Goal: Register for event/course

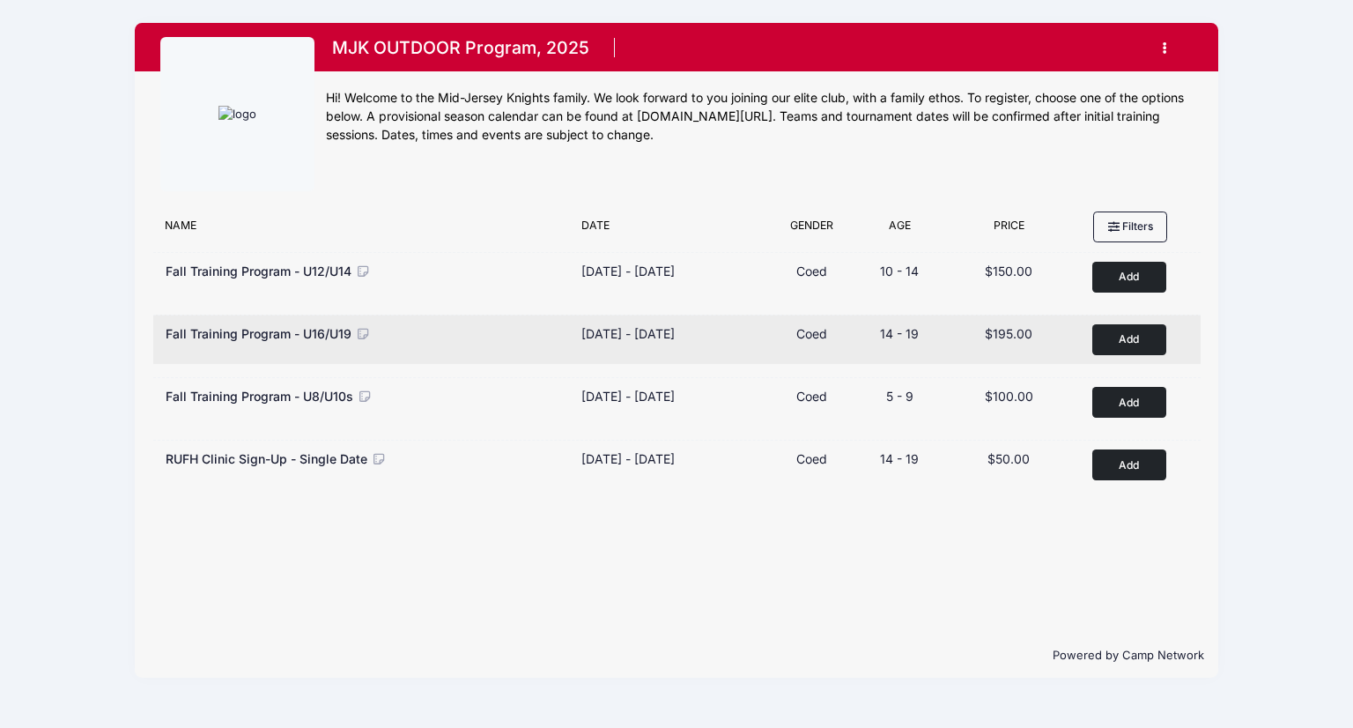
click at [1138, 331] on button "Add to Cart" at bounding box center [1130, 339] width 74 height 31
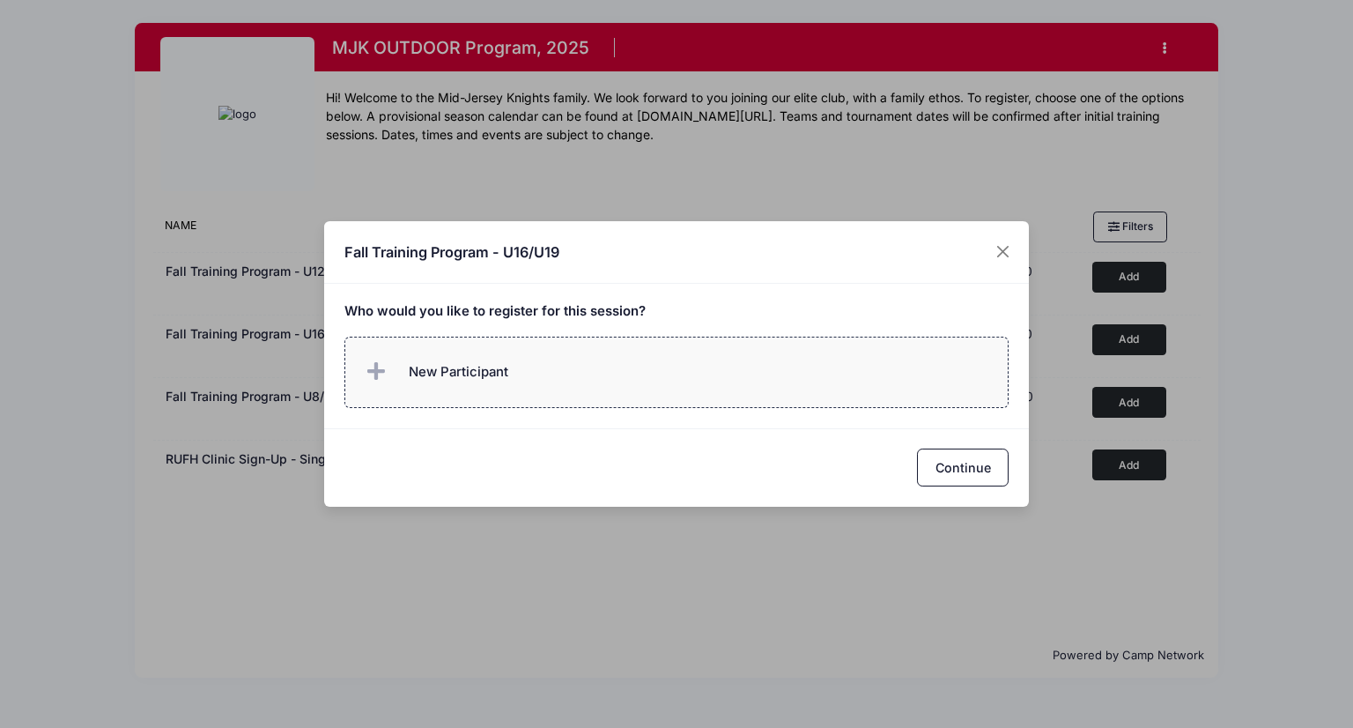
click at [670, 360] on label "New Participant" at bounding box center [677, 372] width 665 height 71
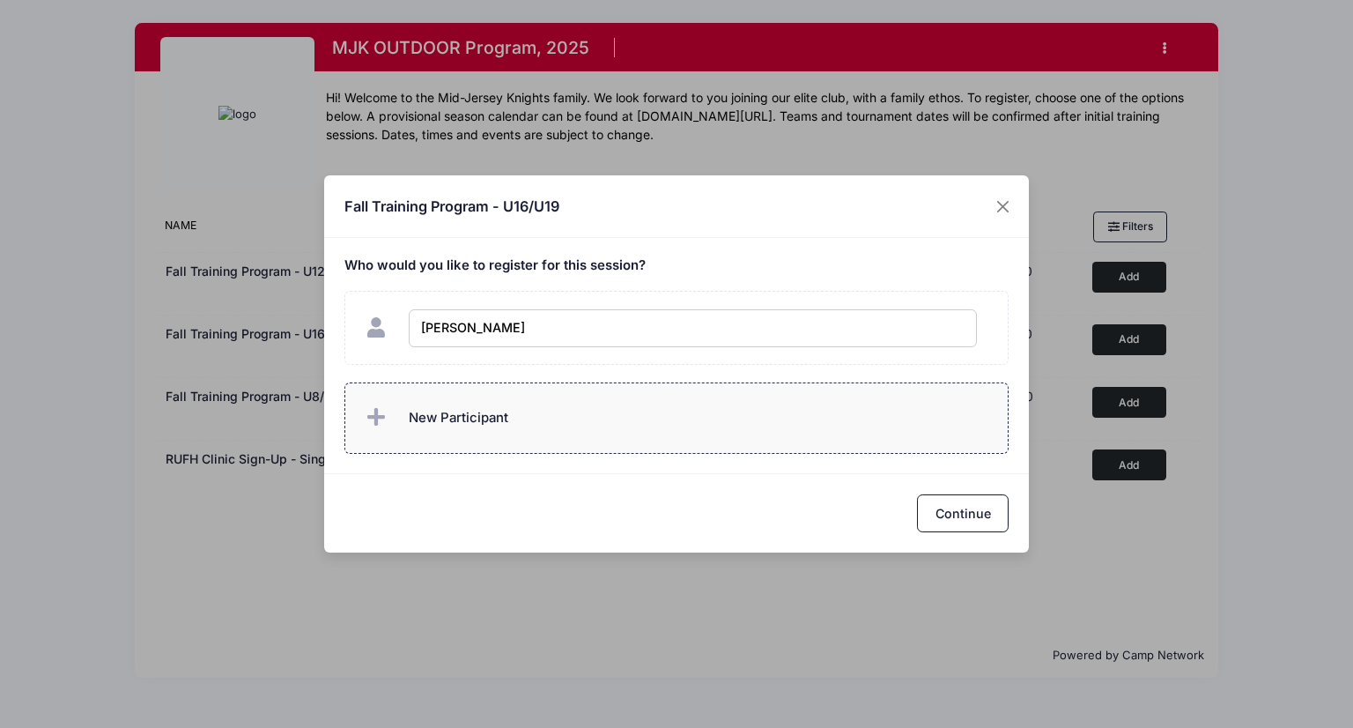
type input "[PERSON_NAME]"
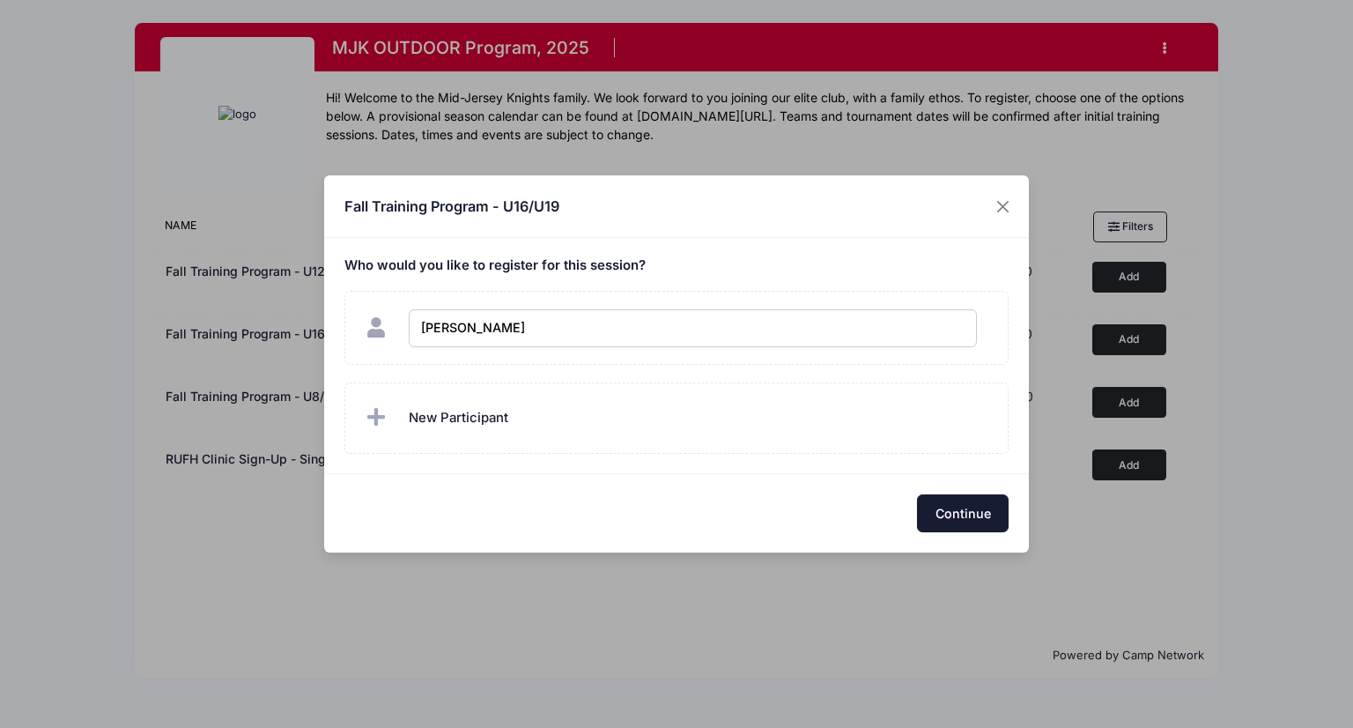
click at [957, 525] on button "Continue" at bounding box center [963, 513] width 92 height 38
checkbox input "true"
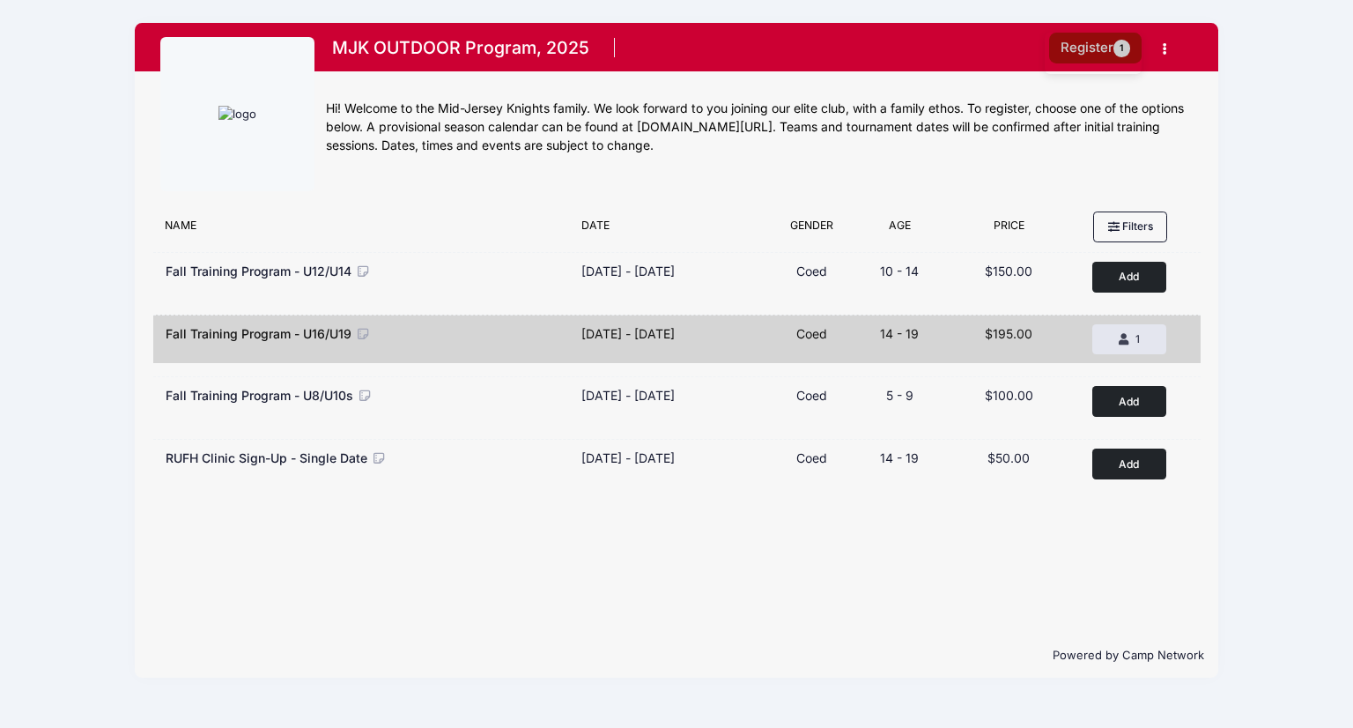
click at [1115, 47] on span "1" at bounding box center [1123, 49] width 18 height 18
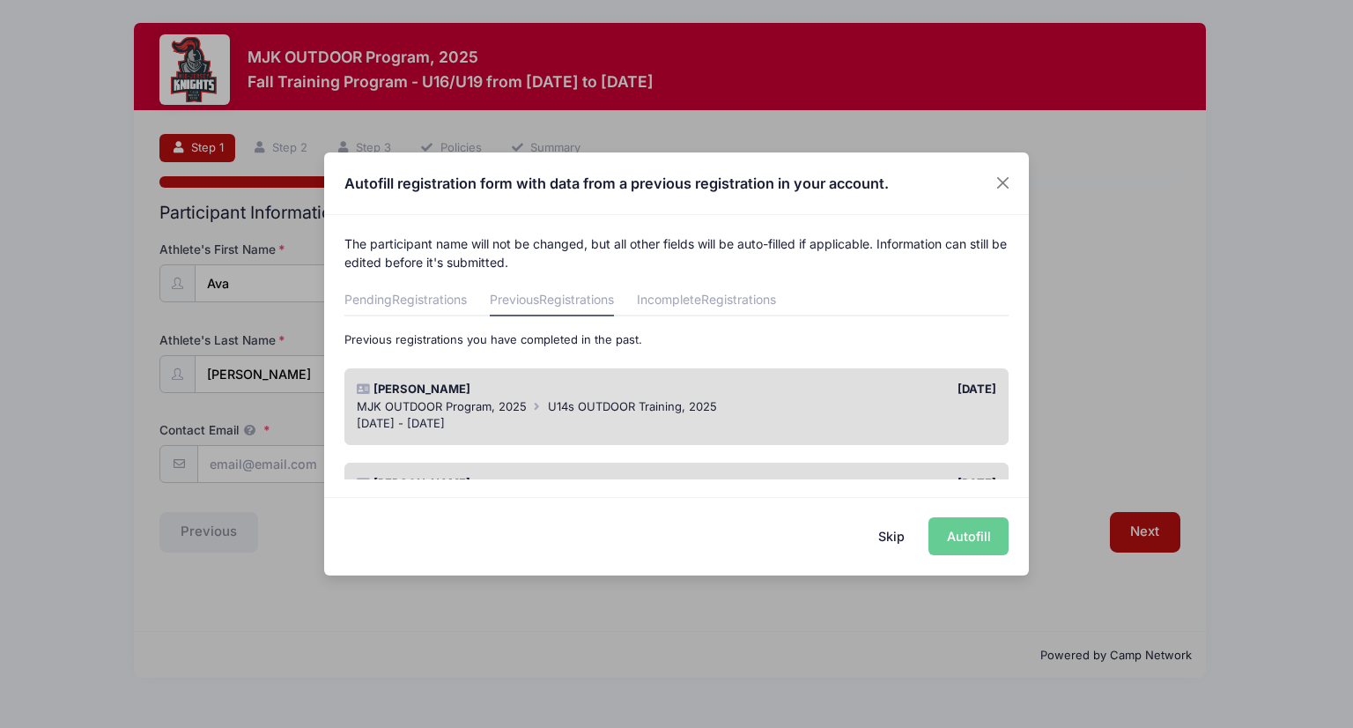
click at [984, 543] on div "Skip Autofill" at bounding box center [676, 536] width 705 height 78
click at [771, 385] on div "02/28/2025" at bounding box center [841, 390] width 329 height 18
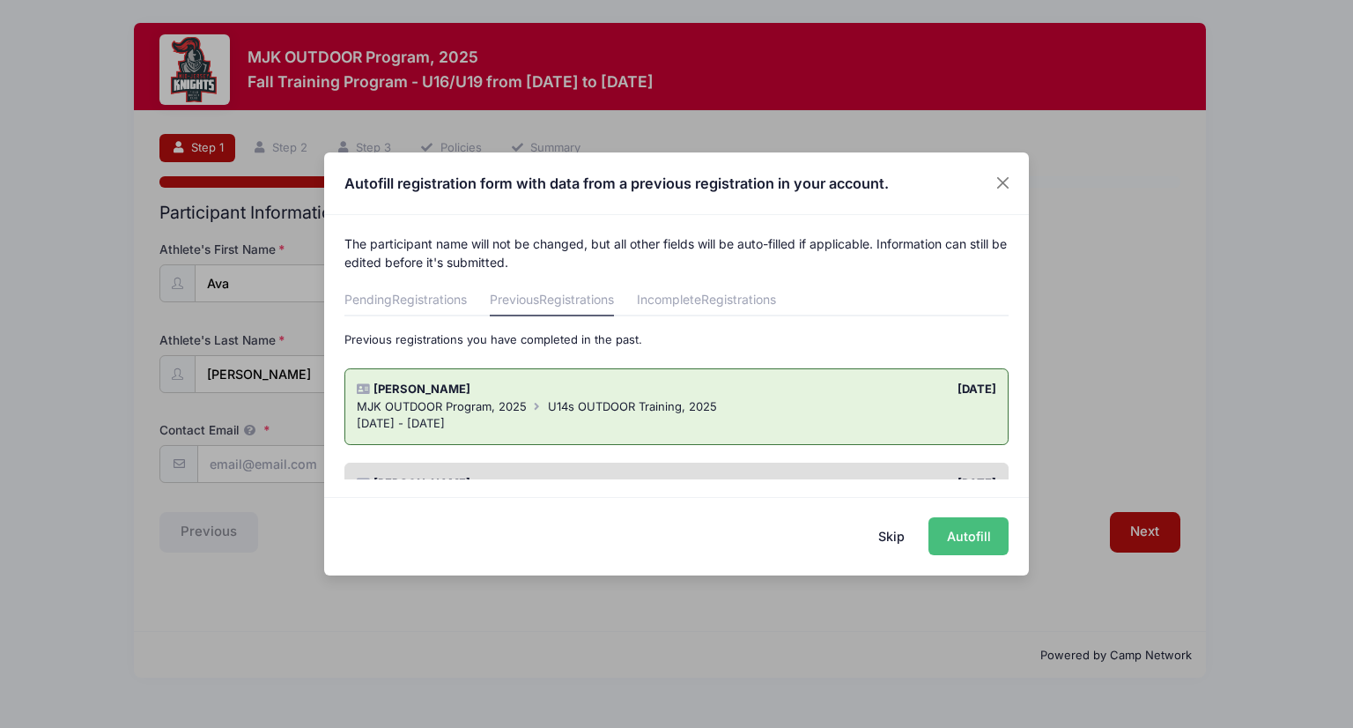
click at [965, 533] on button "Autofill" at bounding box center [969, 536] width 80 height 38
type input "hinks33@aol.com"
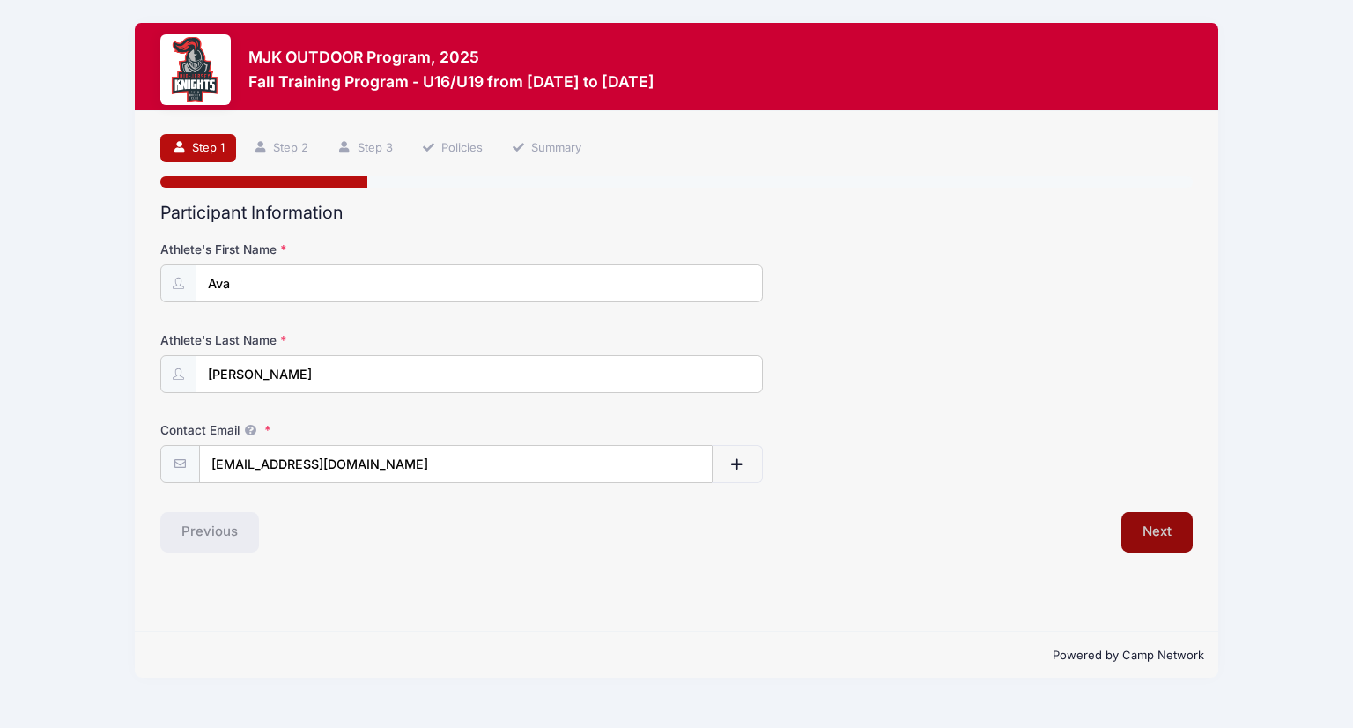
click at [1156, 529] on button "Next" at bounding box center [1157, 532] width 71 height 41
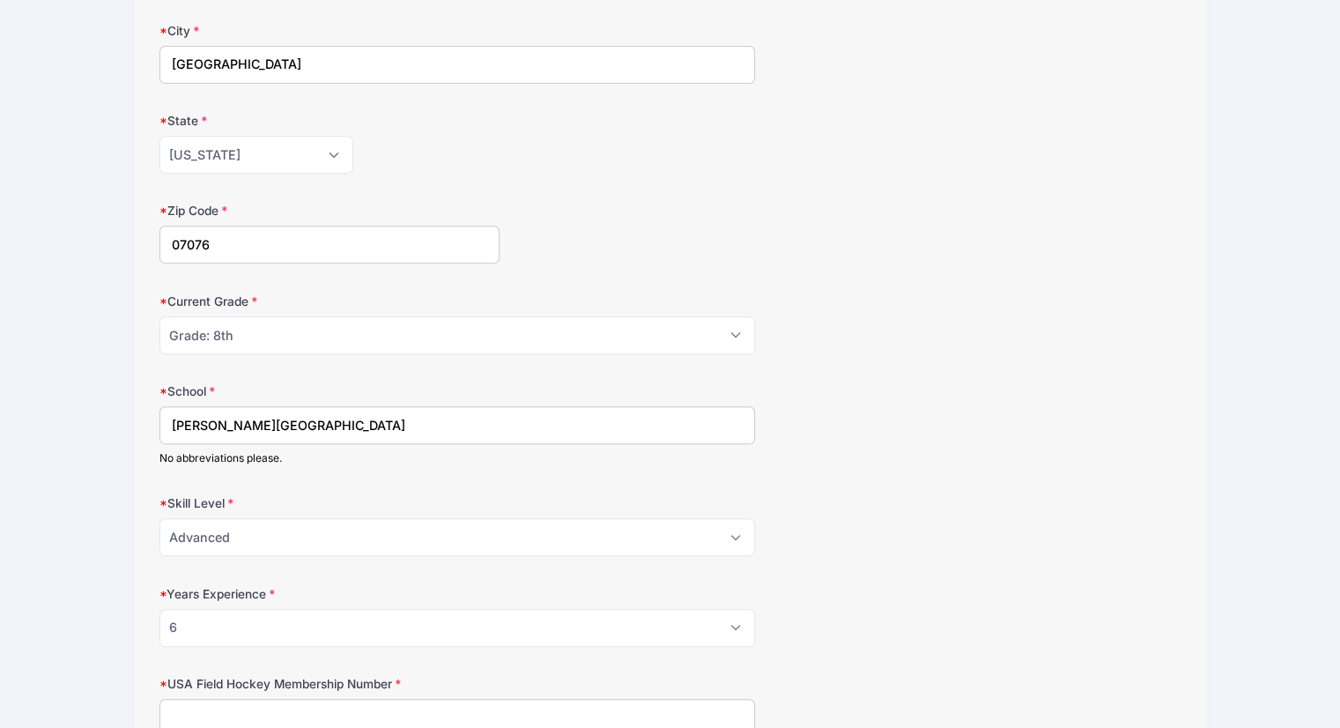
scroll to position [748, 0]
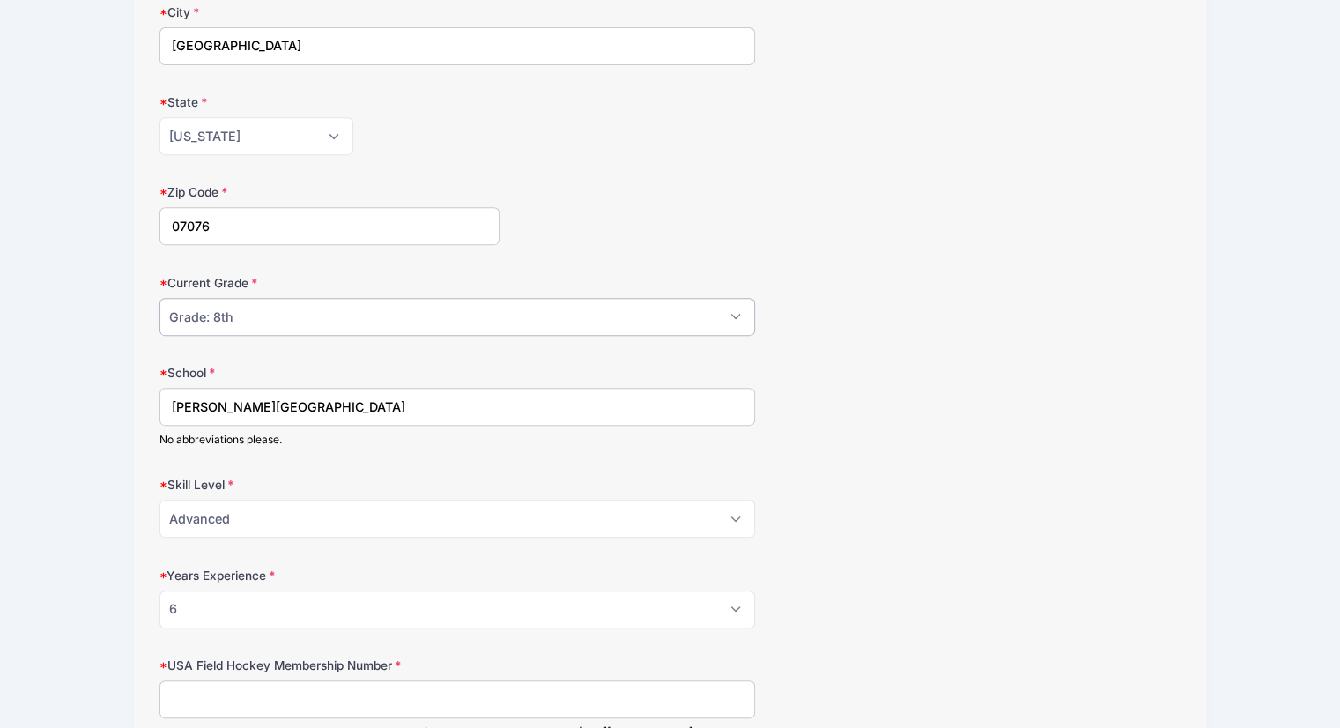
click at [493, 317] on select "Please Select Grade: K Grade: 1st Grade: 2nd Grade: 3rd Grade: 4th 5th Grade: 6…" at bounding box center [457, 317] width 596 height 38
select select "Grade: 9th"
click at [159, 298] on select "Please Select Grade: K Grade: 1st Grade: 2nd Grade: 3rd Grade: 4th 5th Grade: 6…" at bounding box center [457, 317] width 596 height 38
click at [469, 432] on div "No abbreviations please." at bounding box center [457, 440] width 596 height 16
click at [626, 405] on input "Terrill Middle School" at bounding box center [457, 407] width 596 height 38
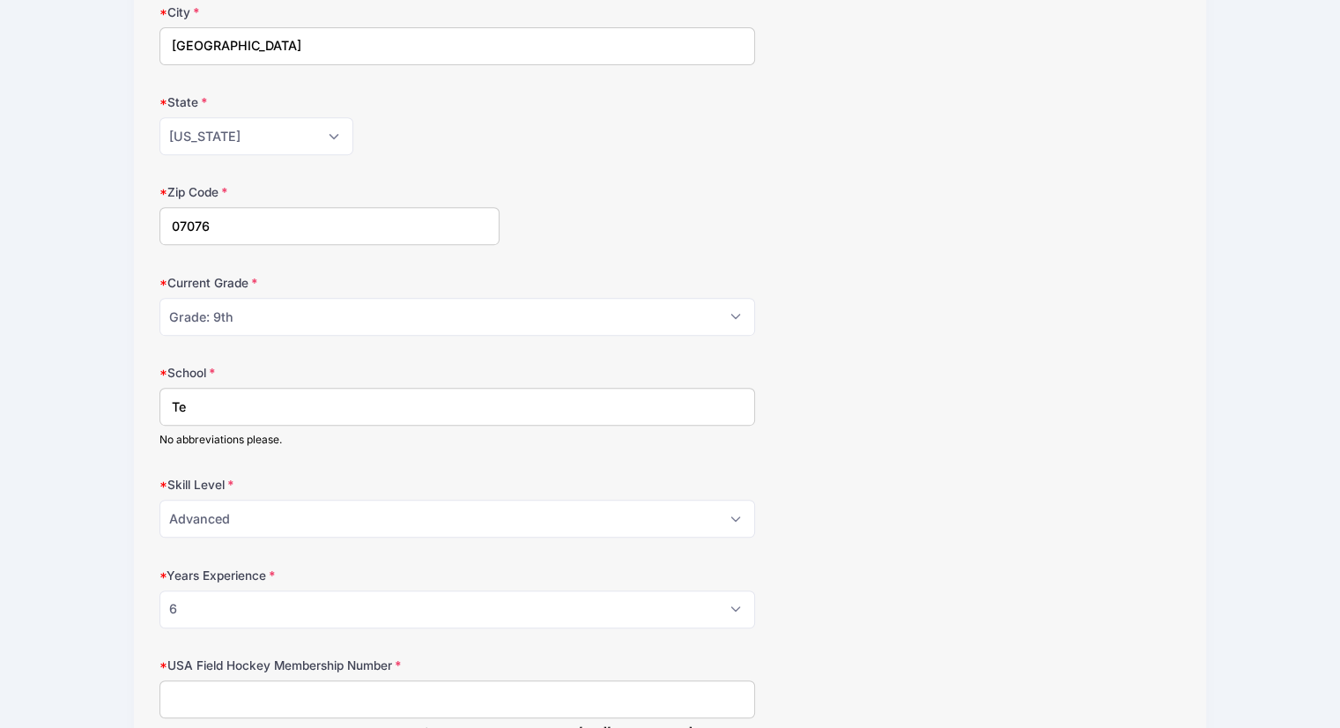
type input "T"
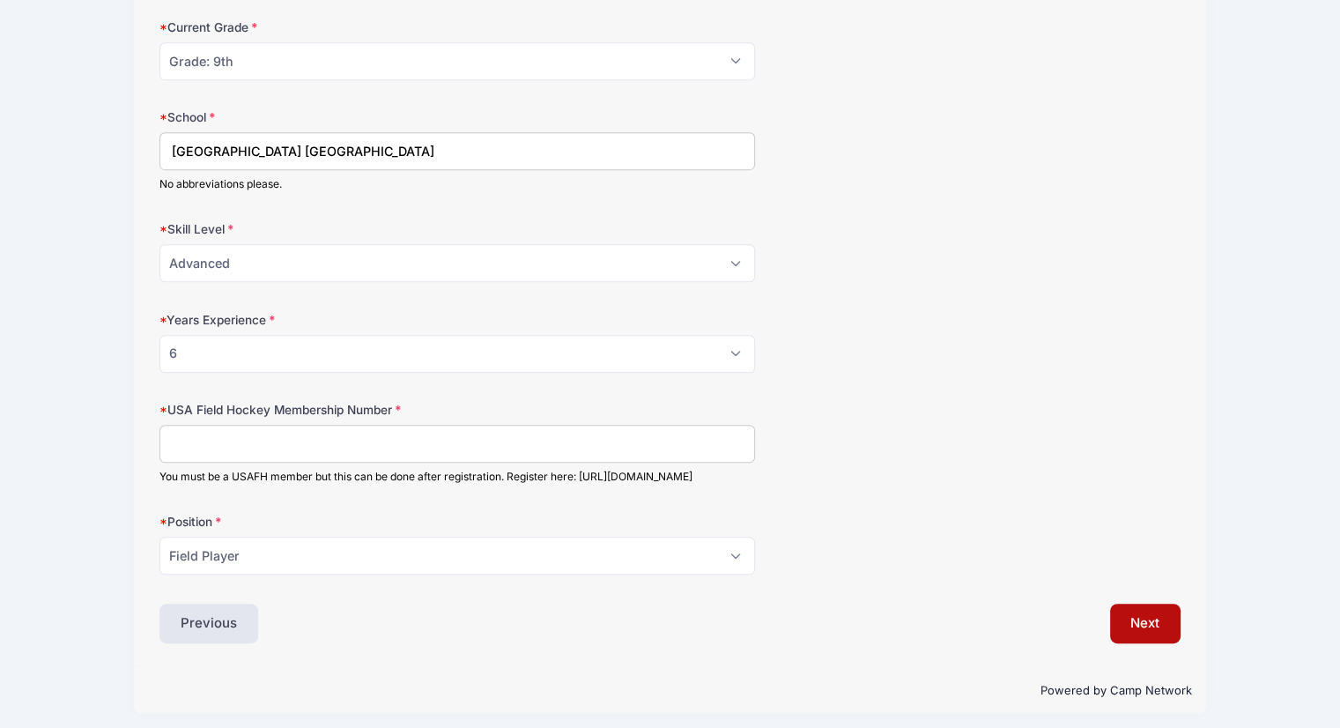
scroll to position [1022, 0]
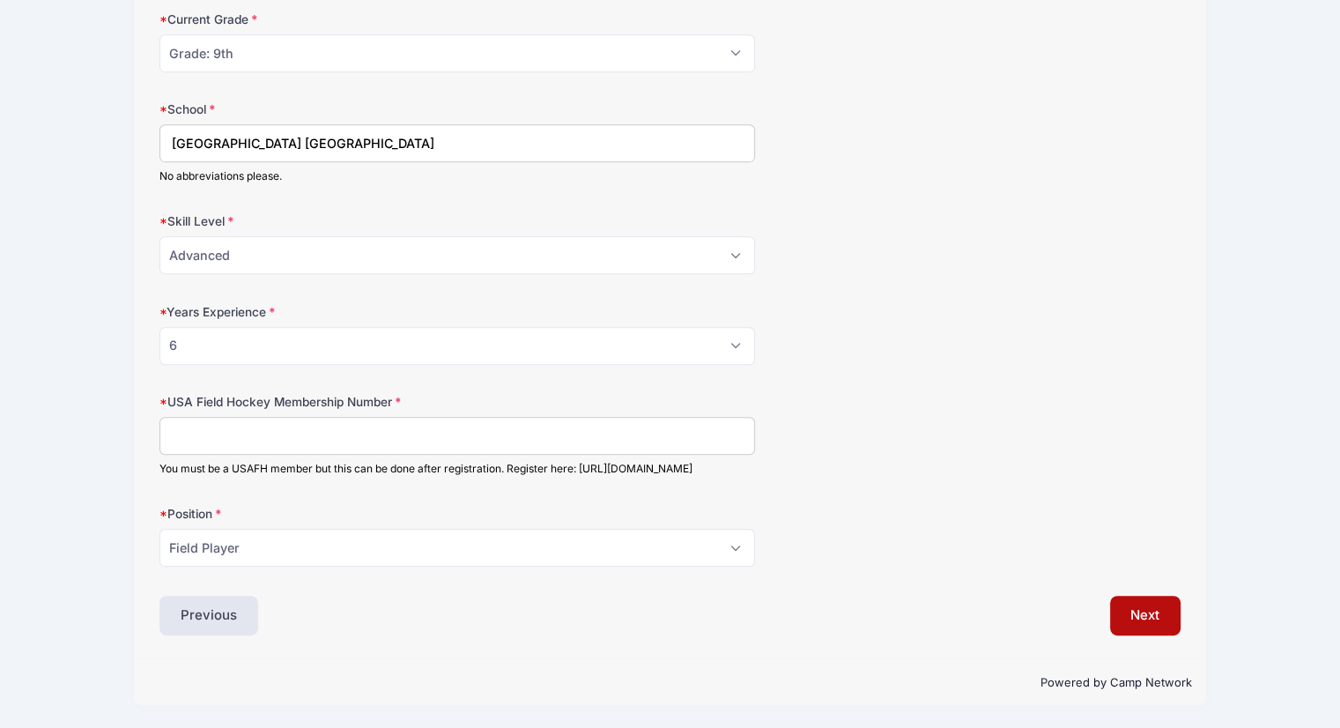
type input "Scotch Plains Fanwood High School"
click at [739, 561] on select "Please Select Field Player Goalkeeper" at bounding box center [457, 548] width 596 height 38
click at [159, 529] on select "Please Select Field Player Goalkeeper" at bounding box center [457, 548] width 596 height 38
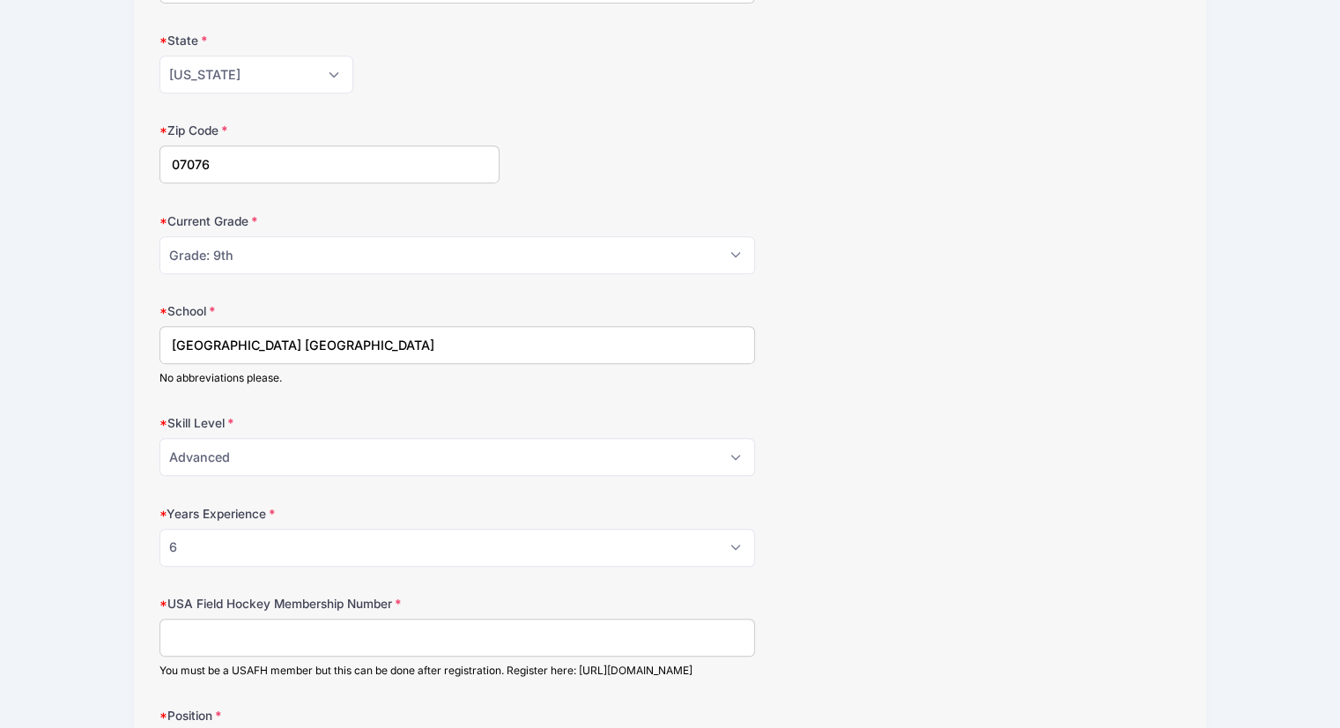
scroll to position [814, 0]
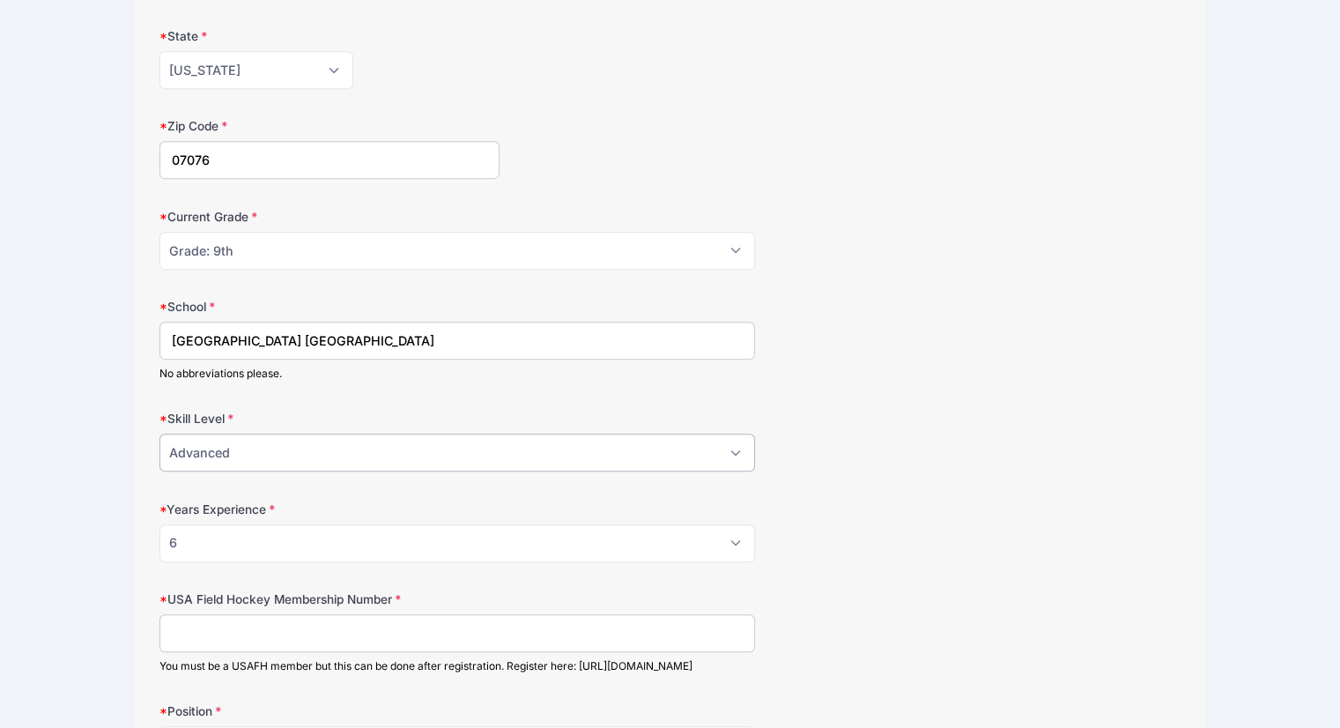
click at [743, 449] on select "Please Select Beginner Intermediate Advanced" at bounding box center [457, 453] width 596 height 38
click at [882, 431] on div "Skill Level Please Select Beginner Intermediate Advanced" at bounding box center [669, 441] width 1021 height 62
click at [745, 536] on select "Please Select 0 1 2 3 4 5 6 7 8" at bounding box center [457, 543] width 596 height 38
select select "7"
click at [159, 524] on select "Please Select 0 1 2 3 4 5 6 7 8" at bounding box center [457, 543] width 596 height 38
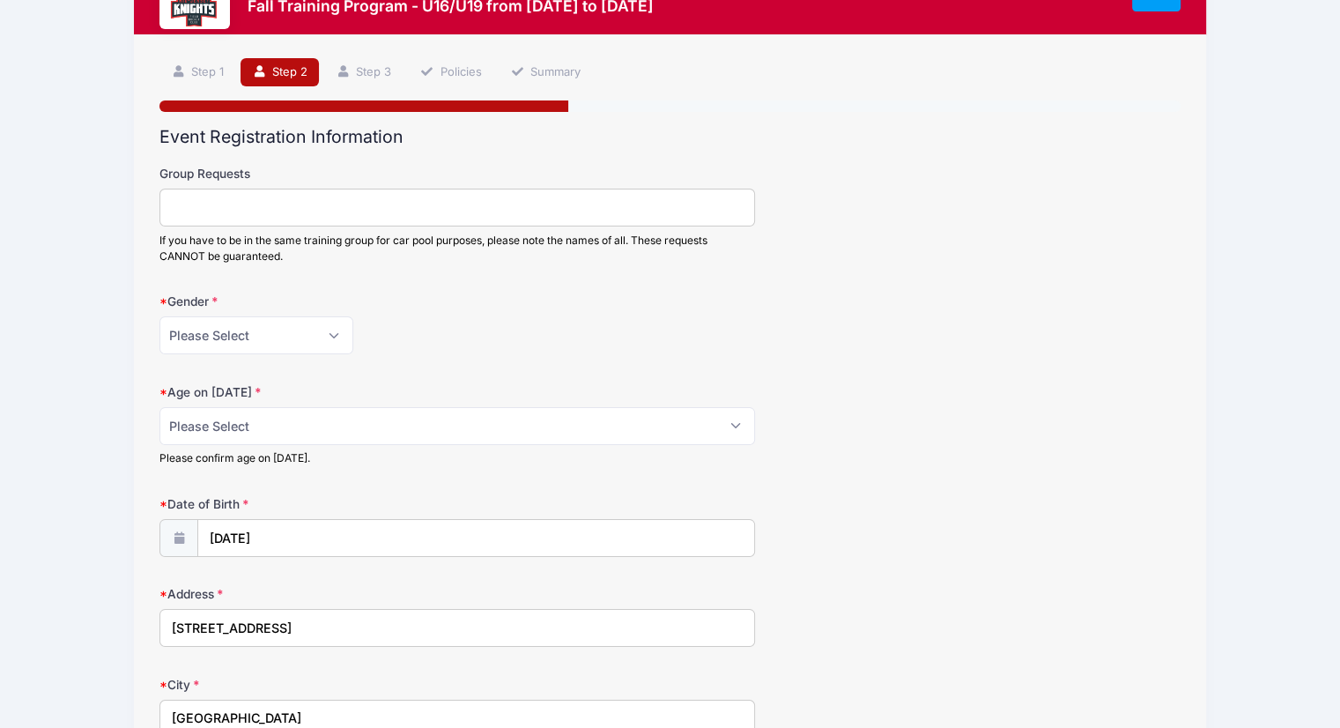
scroll to position [70, 0]
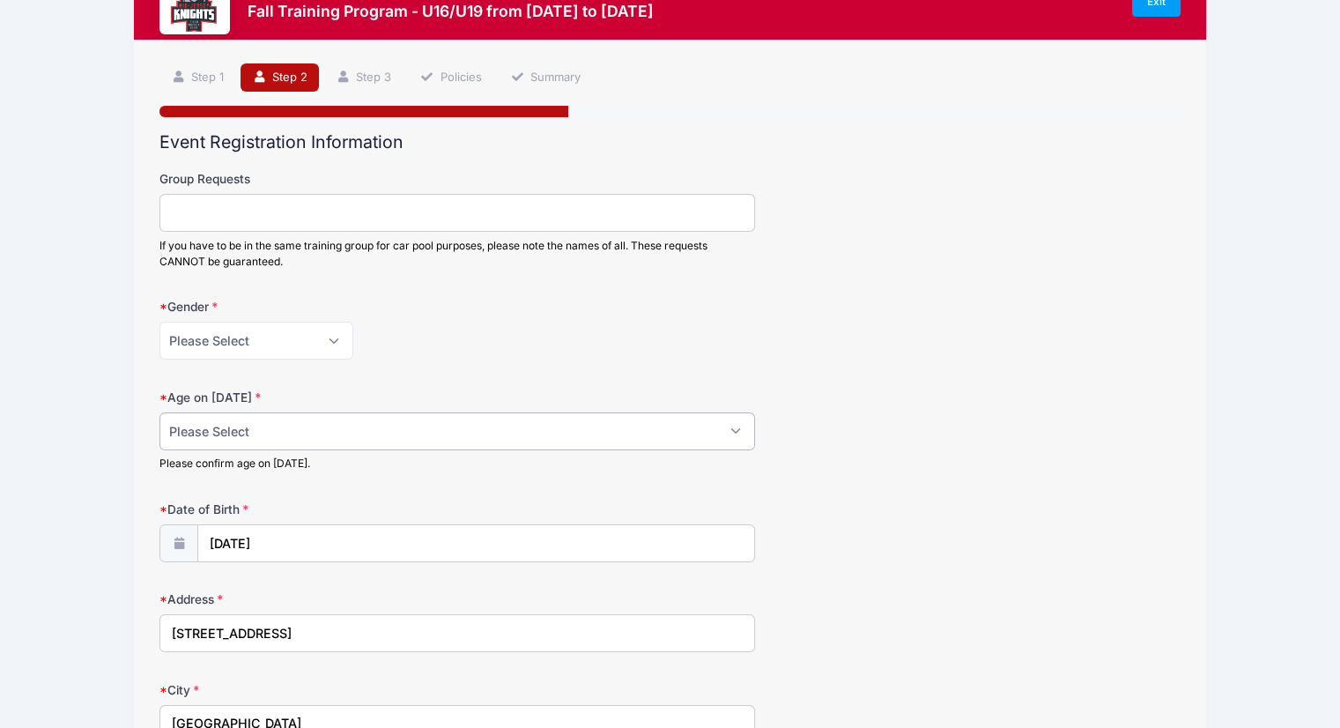
click at [732, 431] on select "Please Select 1 2 3 4 5 6 7 8 9 10 11 12 13 14 15 16 17 18" at bounding box center [457, 431] width 596 height 38
select select "14"
click at [159, 412] on select "Please Select 1 2 3 4 5 6 7 8 9 10 11 12 13 14 15 16 17 18" at bounding box center [457, 431] width 596 height 38
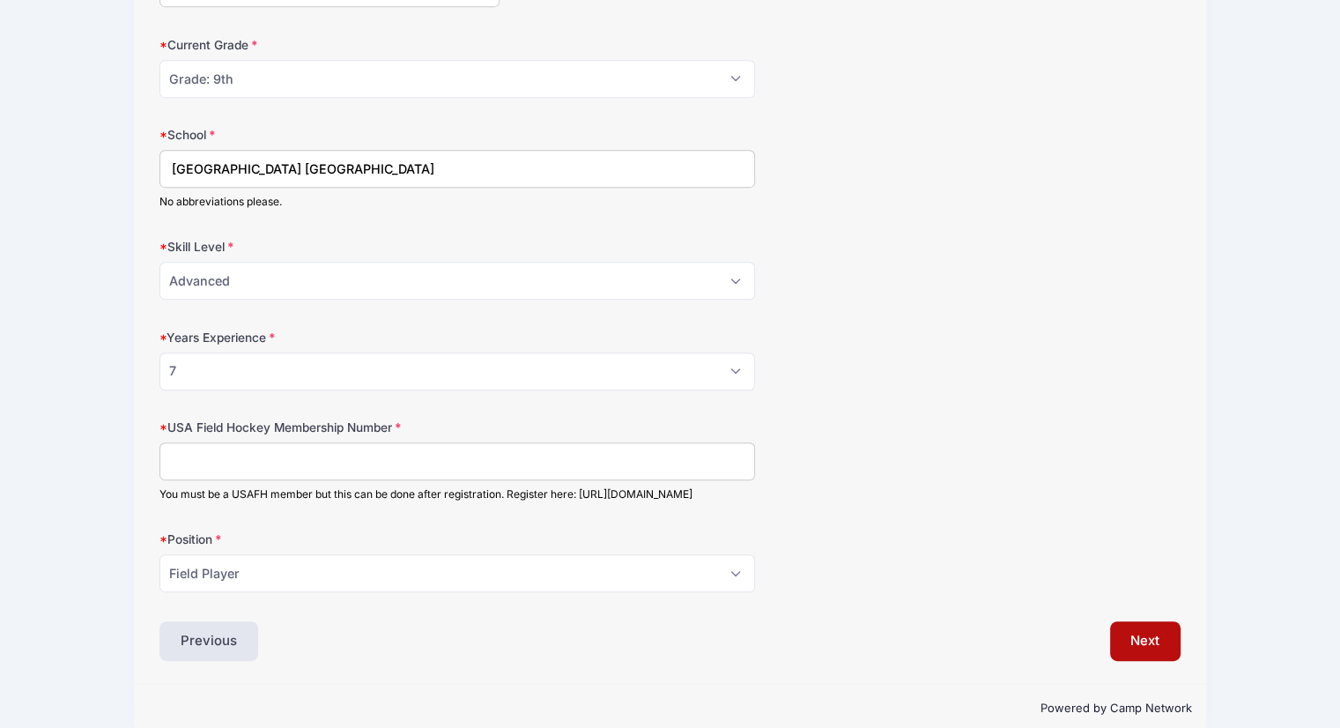
scroll to position [977, 0]
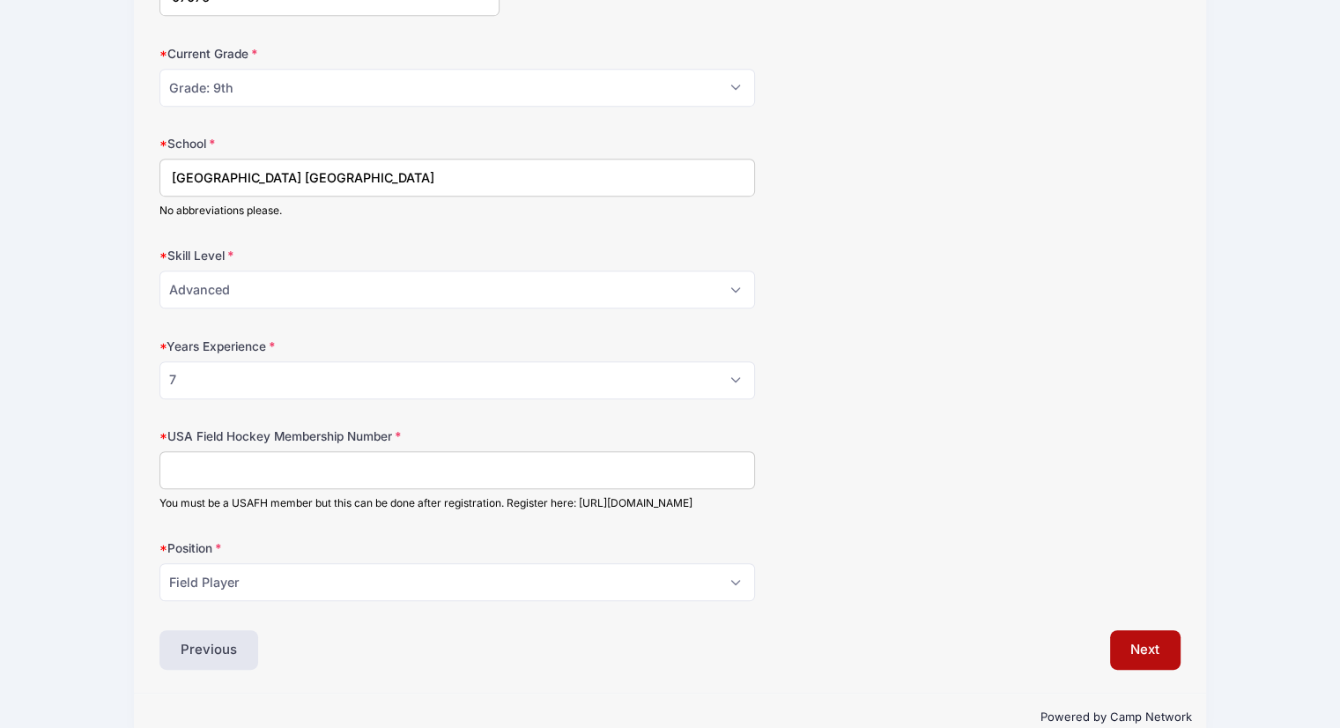
click at [503, 465] on input "USA Field Hockey Membership Number" at bounding box center [457, 470] width 596 height 38
paste input "2000396249"
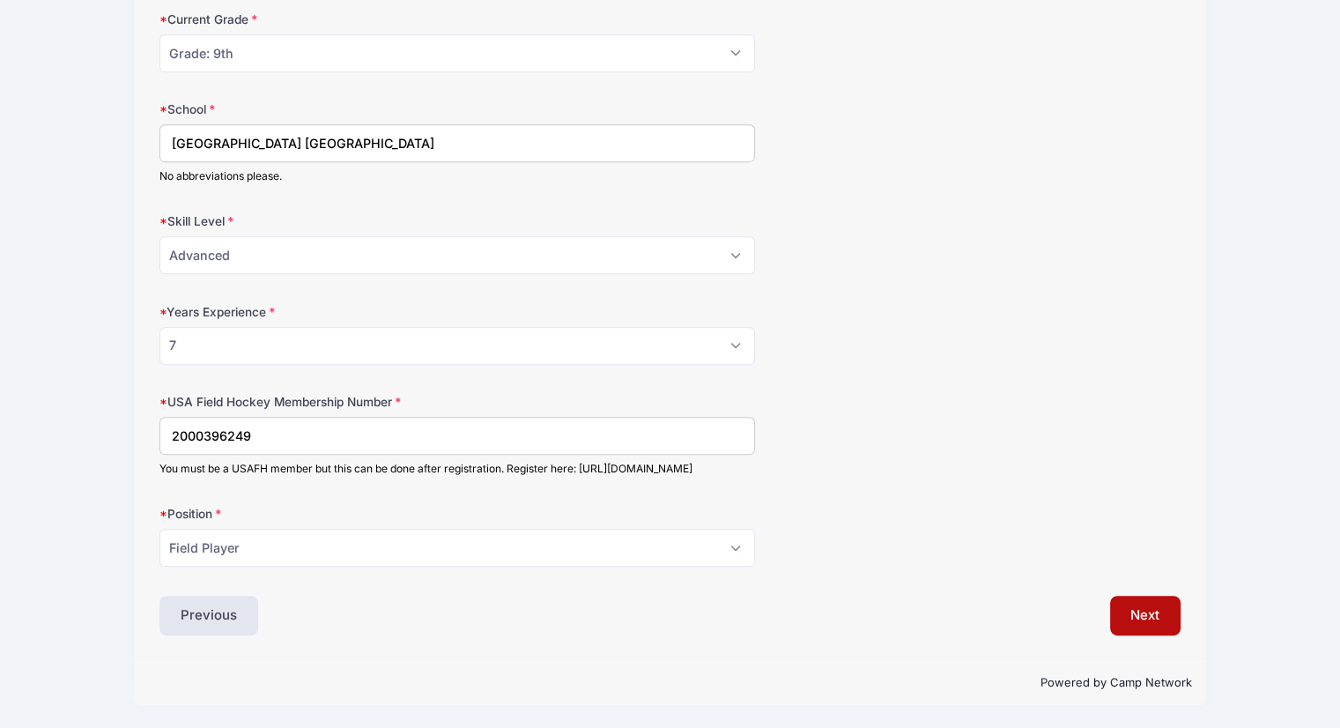
type input "2000396249"
click at [605, 632] on div "Previous" at bounding box center [410, 616] width 519 height 41
click at [1146, 612] on button "Next" at bounding box center [1145, 616] width 71 height 41
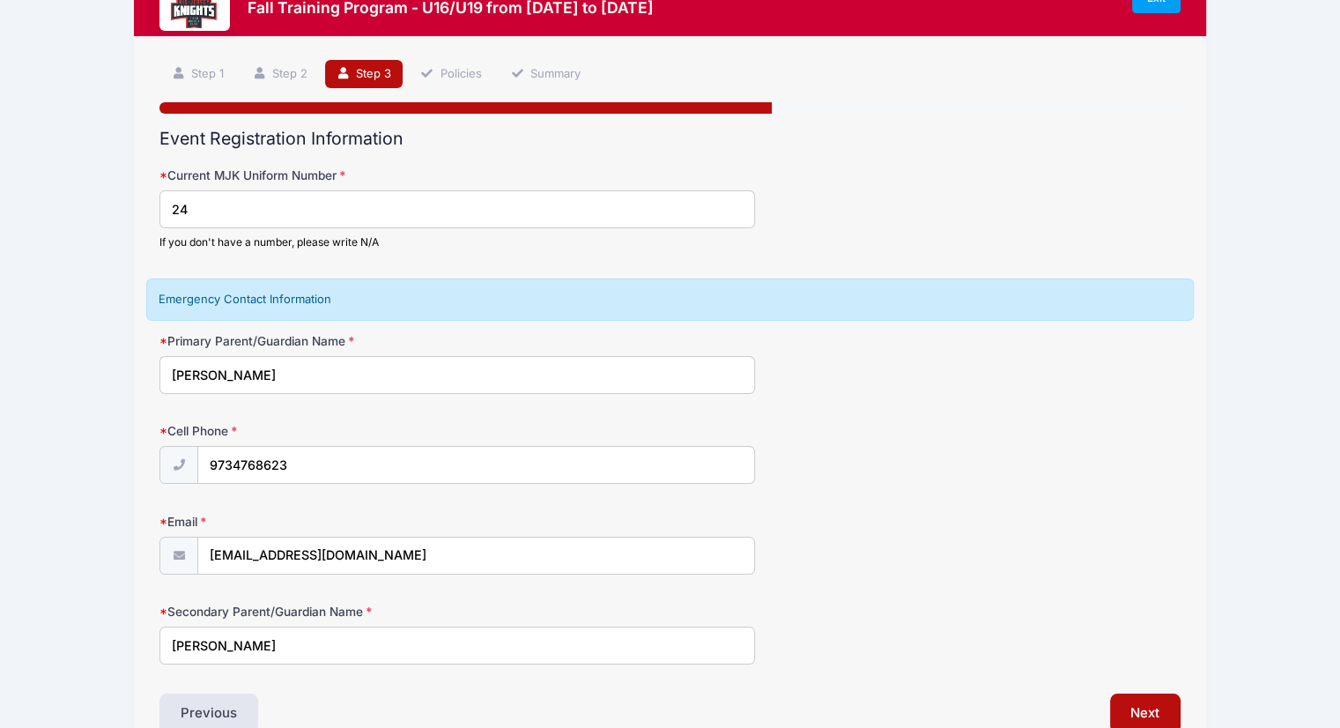
scroll to position [139, 0]
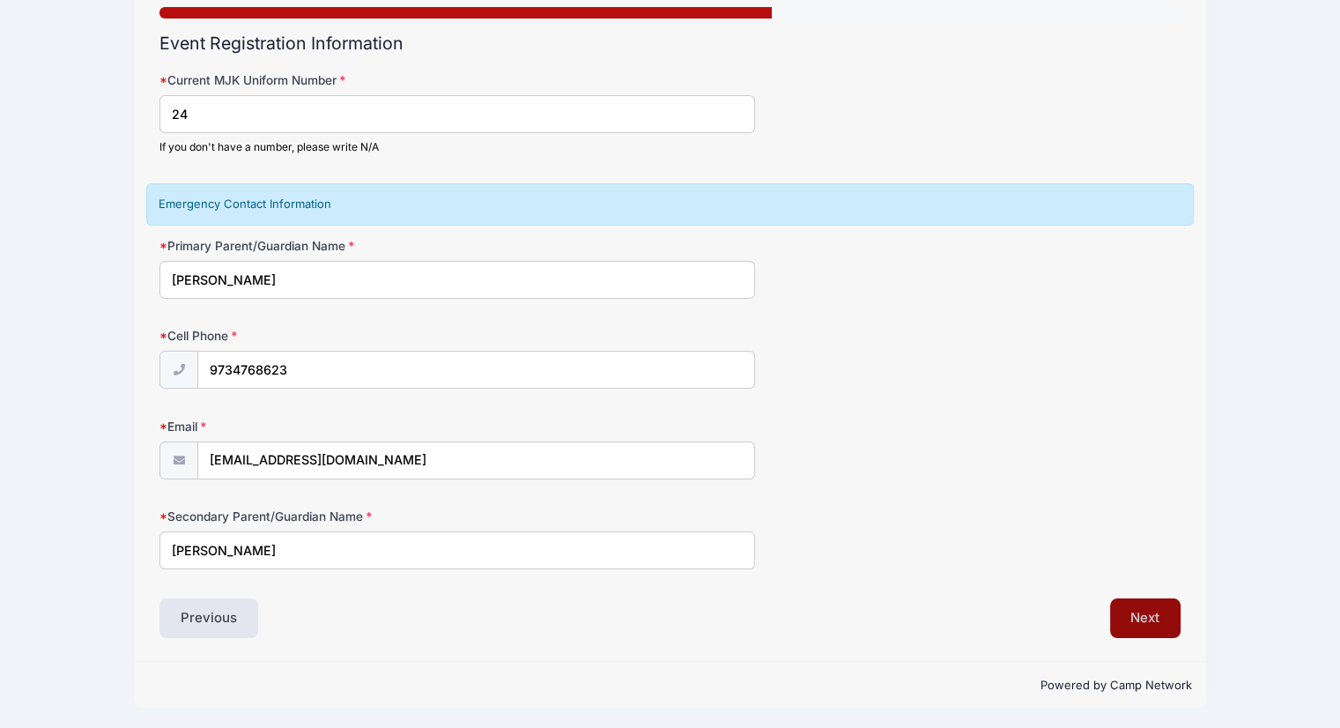
click at [1153, 627] on button "Next" at bounding box center [1145, 618] width 71 height 41
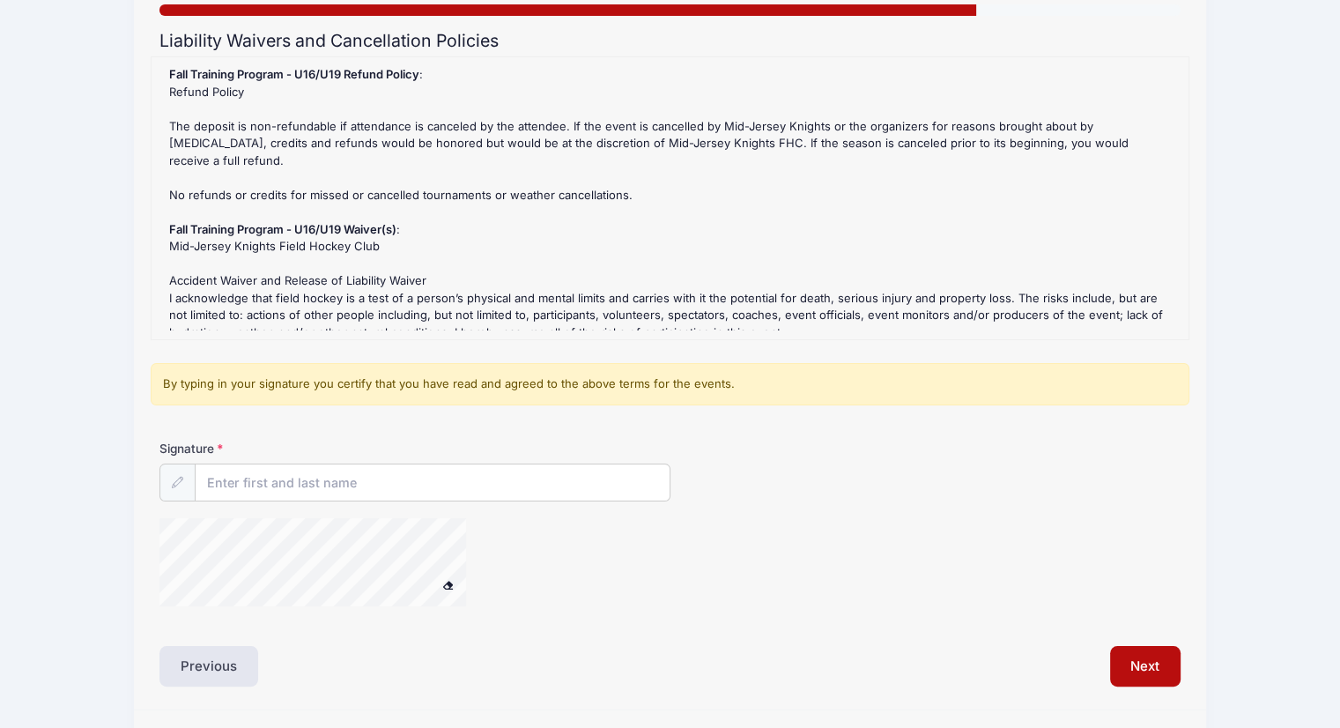
scroll to position [191, 0]
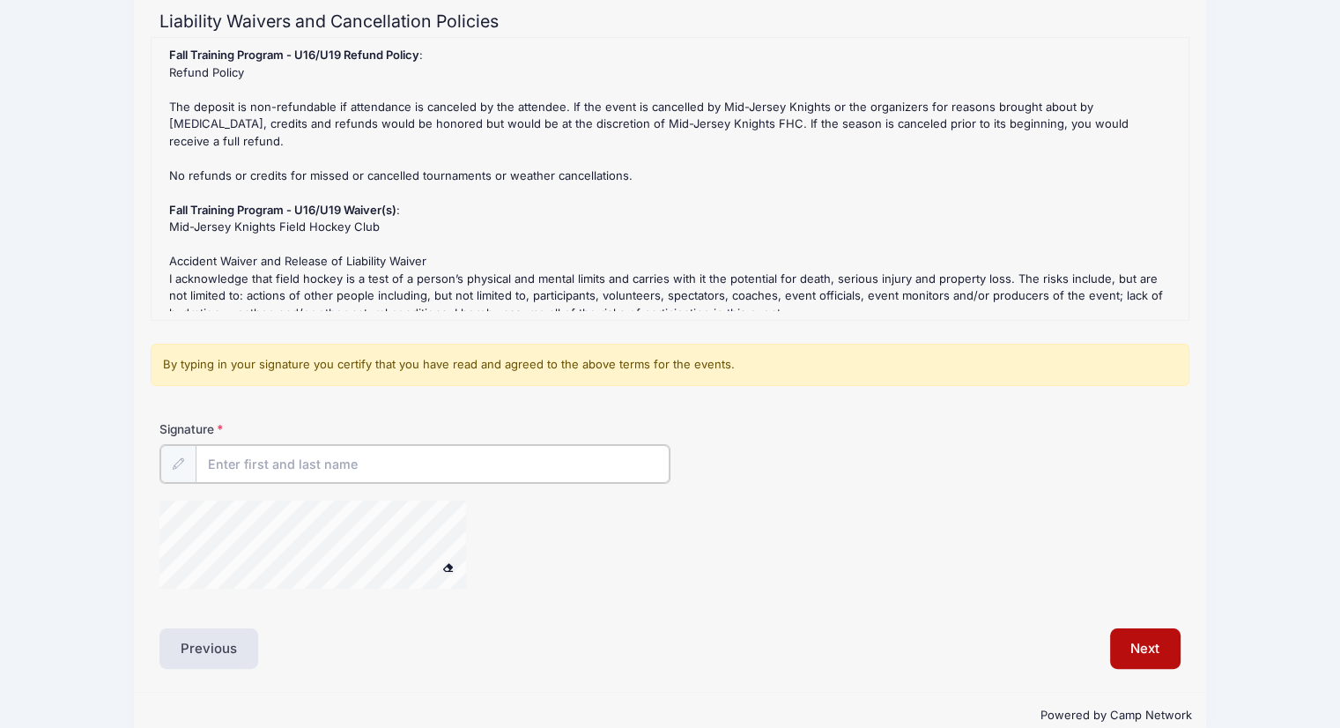
click at [598, 456] on input "Signature" at bounding box center [433, 464] width 474 height 38
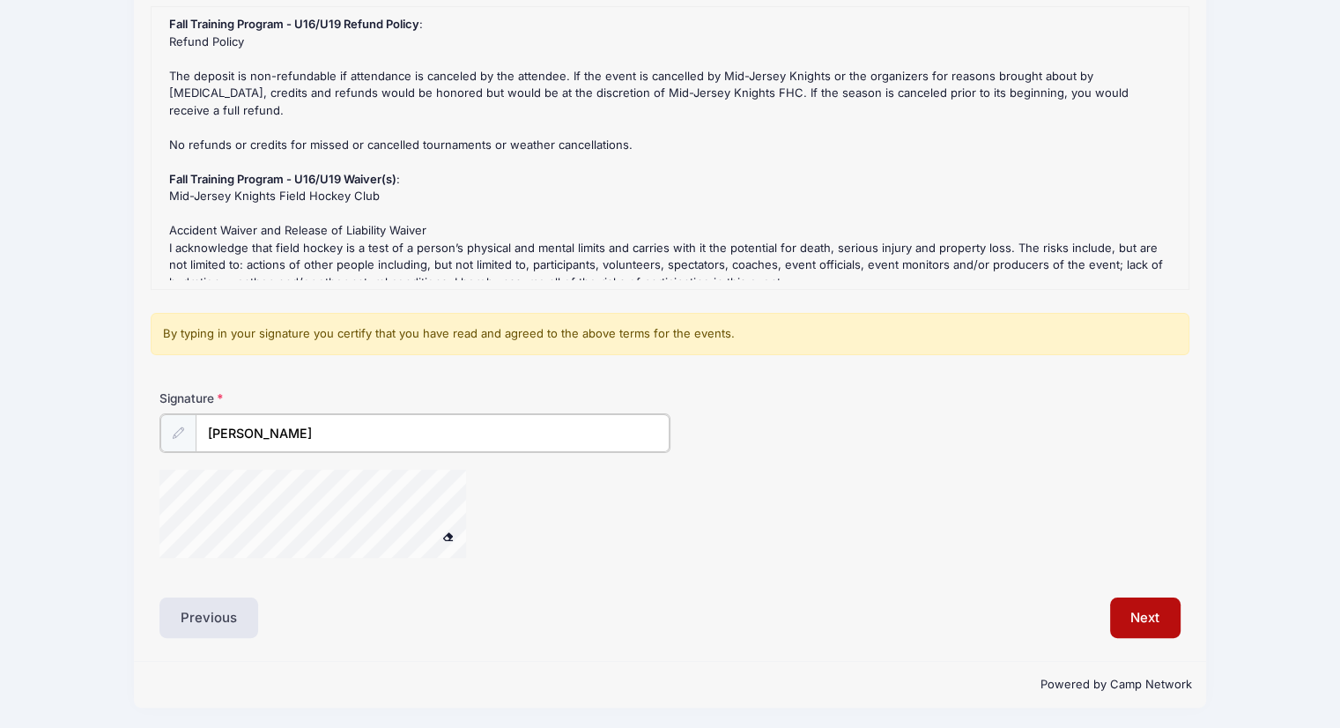
type input "Jenn McDonald"
click at [447, 538] on span at bounding box center [448, 535] width 12 height 10
click at [1138, 620] on button "Next" at bounding box center [1145, 617] width 71 height 41
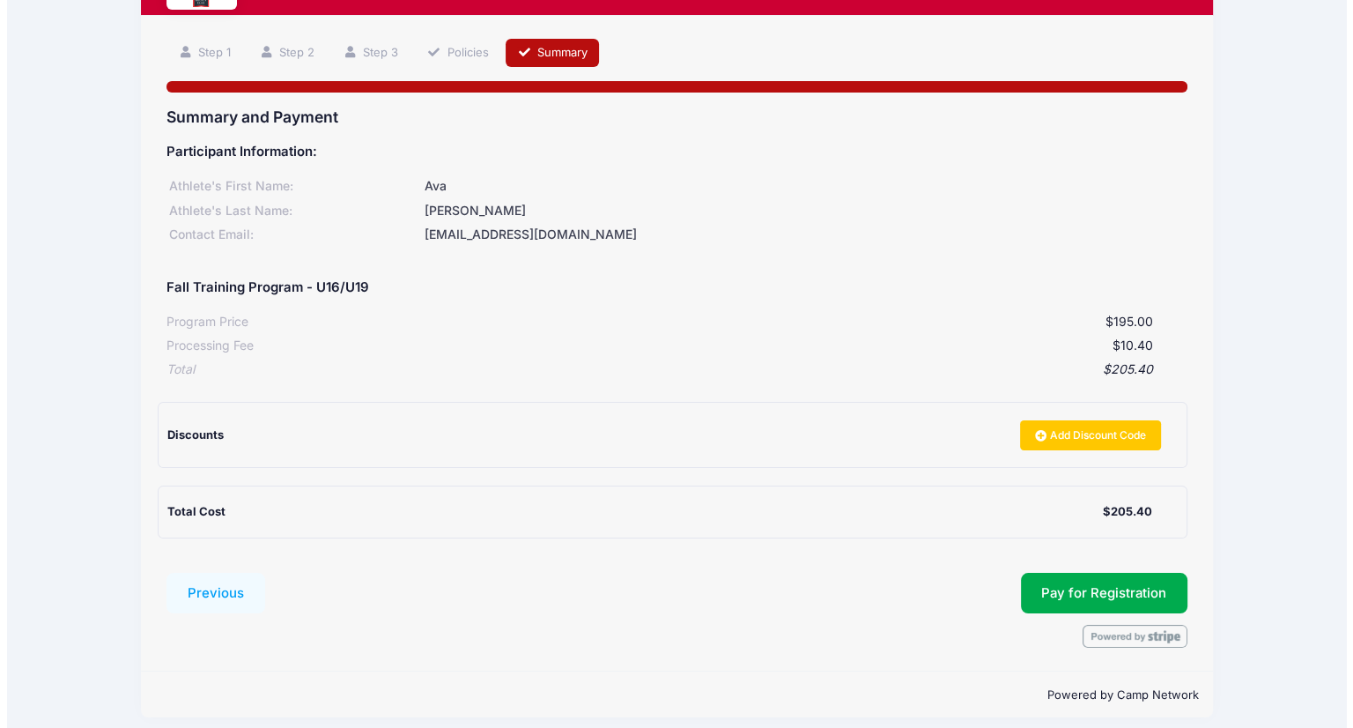
scroll to position [107, 0]
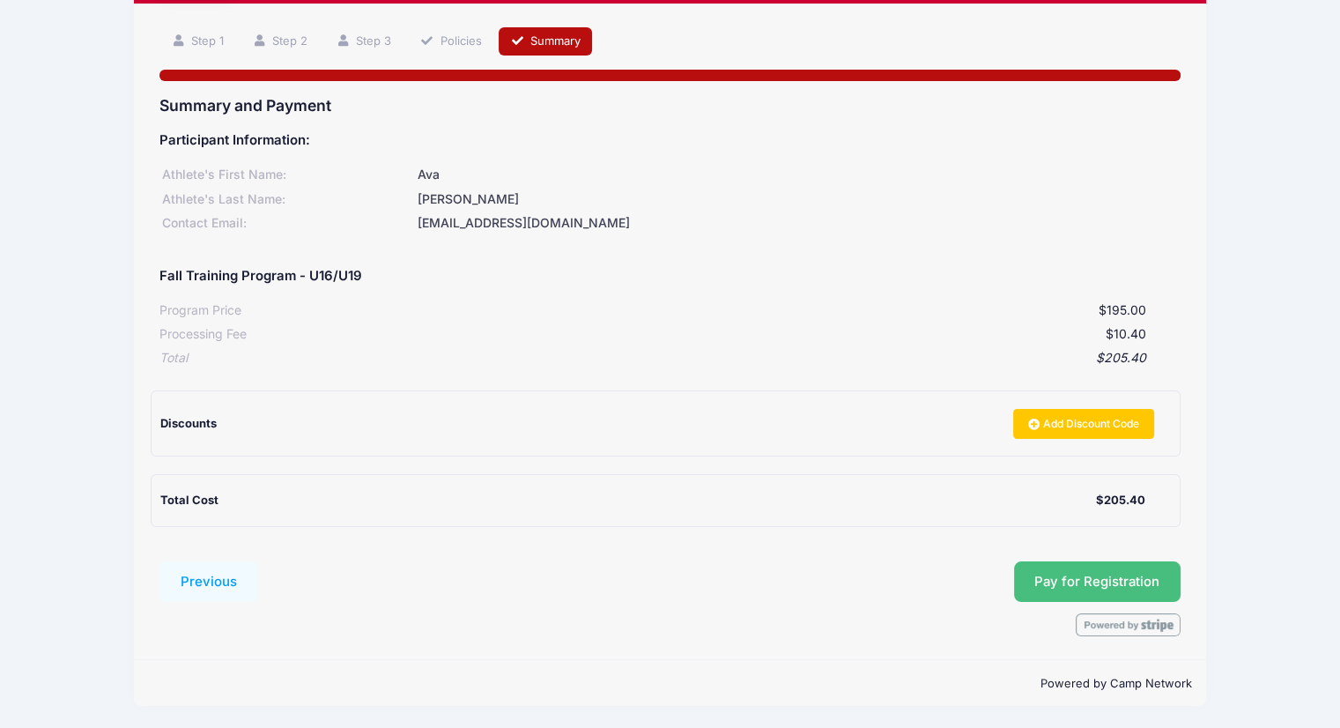
click at [1138, 577] on button "Pay for Registration" at bounding box center [1097, 581] width 167 height 41
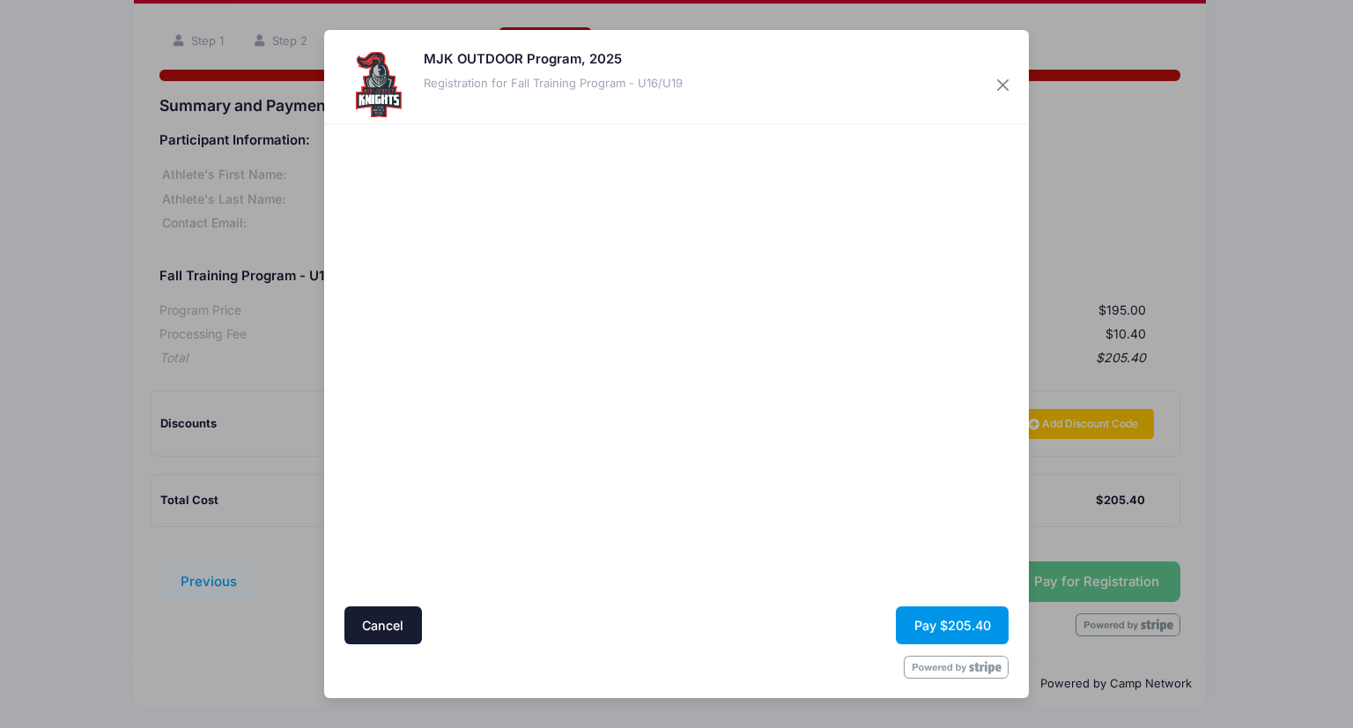
click at [963, 623] on button "Pay $205.40" at bounding box center [952, 625] width 113 height 38
